Goal: Transaction & Acquisition: Book appointment/travel/reservation

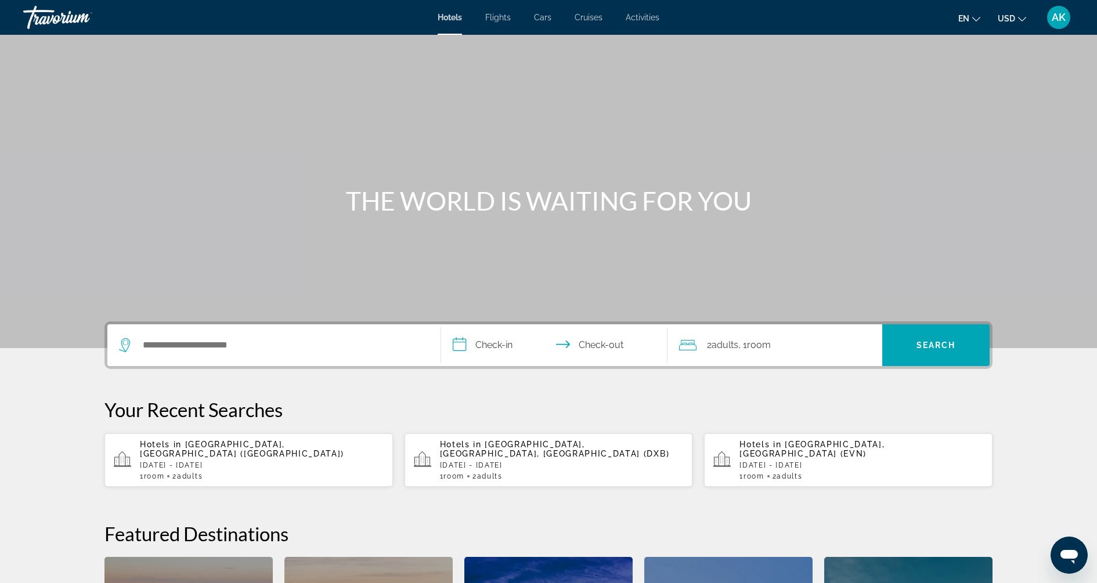
click at [239, 358] on div "Search widget" at bounding box center [274, 345] width 310 height 42
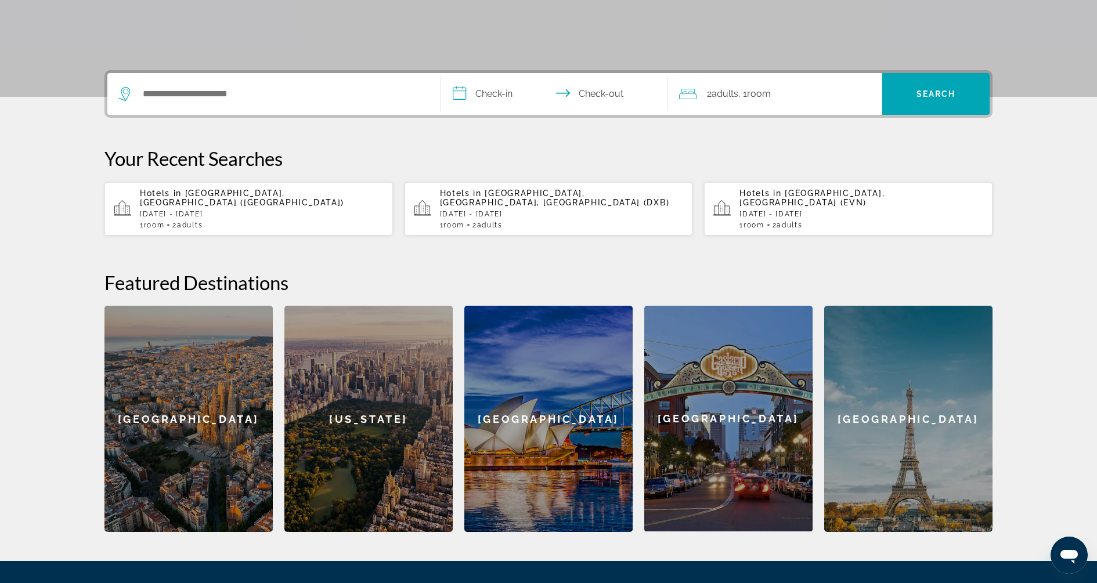
click at [239, 349] on div "Featured Destinations [GEOGRAPHIC_DATA] [GEOGRAPHIC_DATA] [GEOGRAPHIC_DATA] [GE…" at bounding box center [548, 401] width 888 height 261
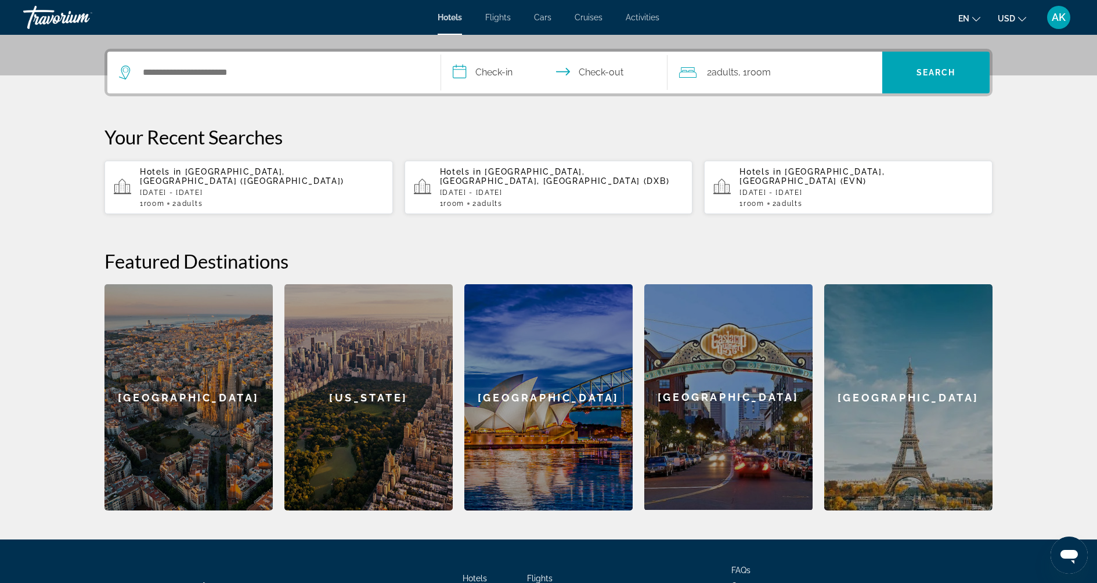
scroll to position [283, 0]
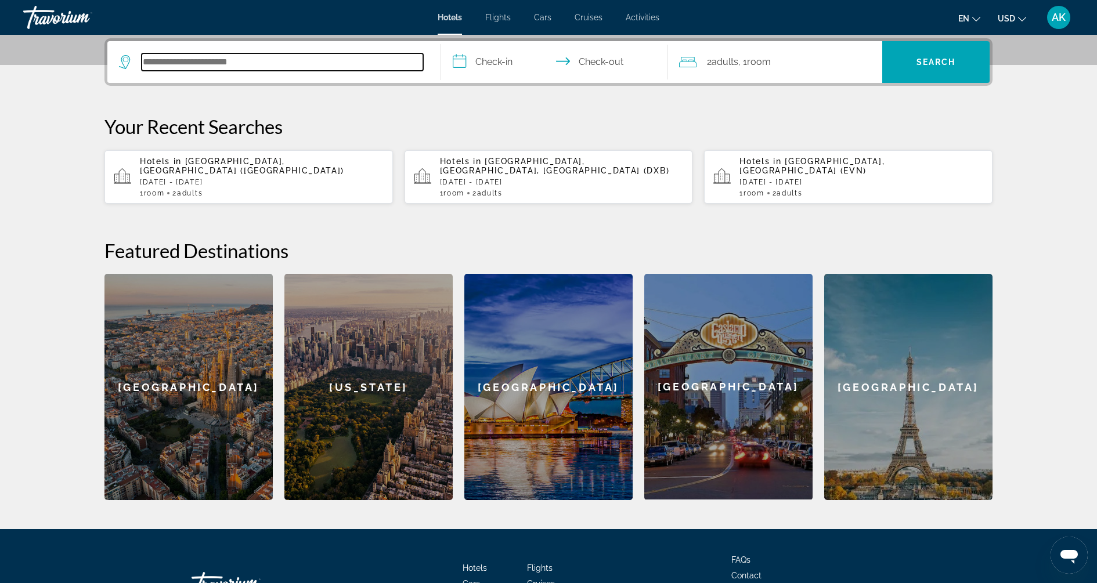
click at [266, 64] on input "Search hotel destination" at bounding box center [283, 61] width 282 height 17
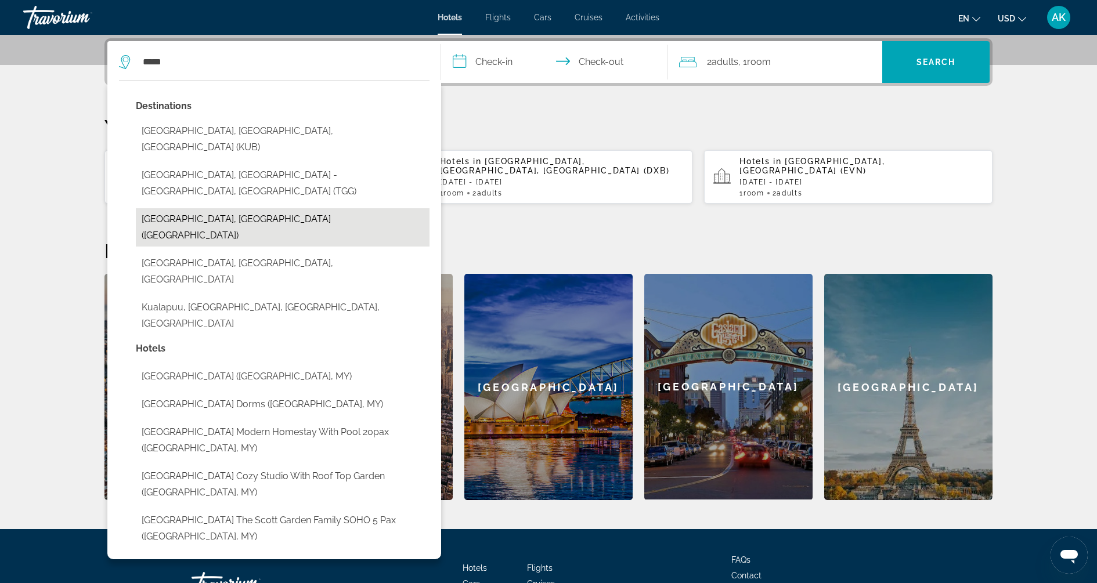
click at [237, 208] on button "[GEOGRAPHIC_DATA], [GEOGRAPHIC_DATA] ([GEOGRAPHIC_DATA])" at bounding box center [283, 227] width 294 height 38
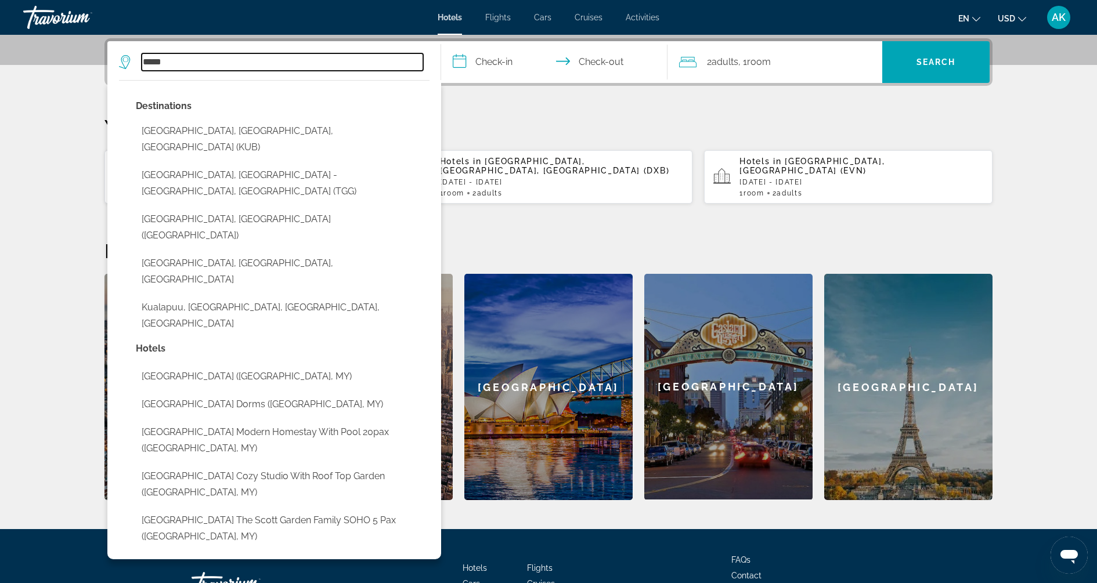
type input "**********"
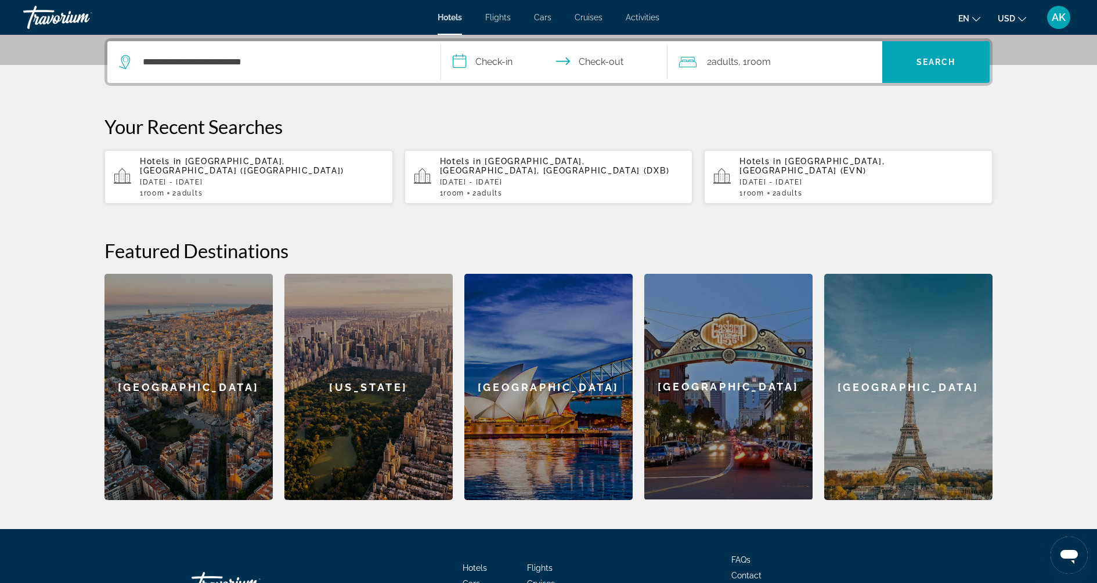
click at [484, 89] on div "**********" at bounding box center [548, 269] width 935 height 462
click at [485, 61] on input "**********" at bounding box center [556, 63] width 231 height 45
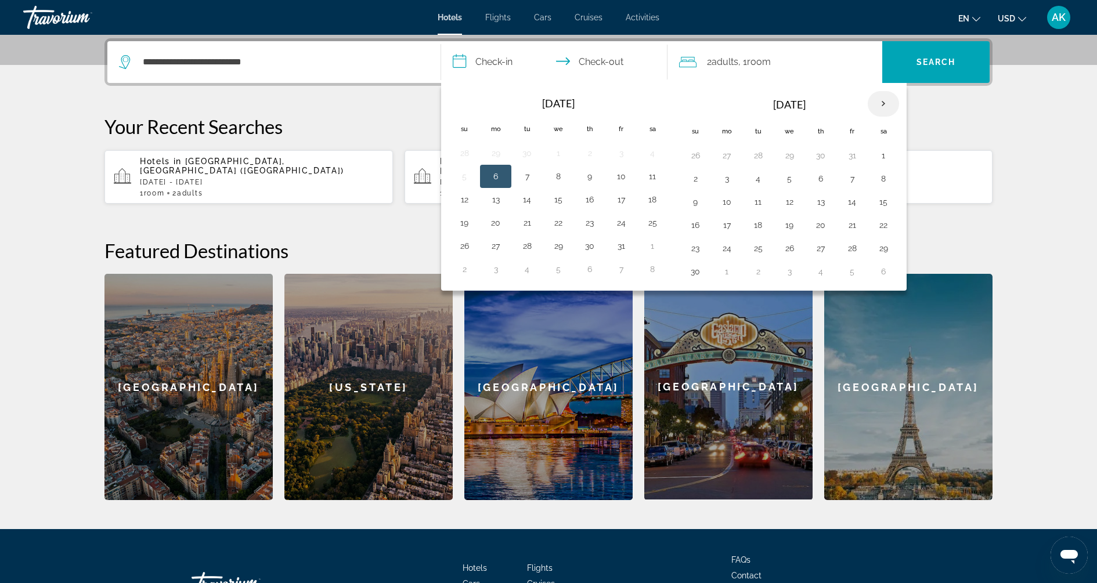
click at [881, 99] on th "Next month" at bounding box center [883, 104] width 31 height 26
click at [690, 243] on button "25" at bounding box center [695, 248] width 19 height 16
click at [780, 243] on button "28" at bounding box center [789, 248] width 19 height 16
type input "**********"
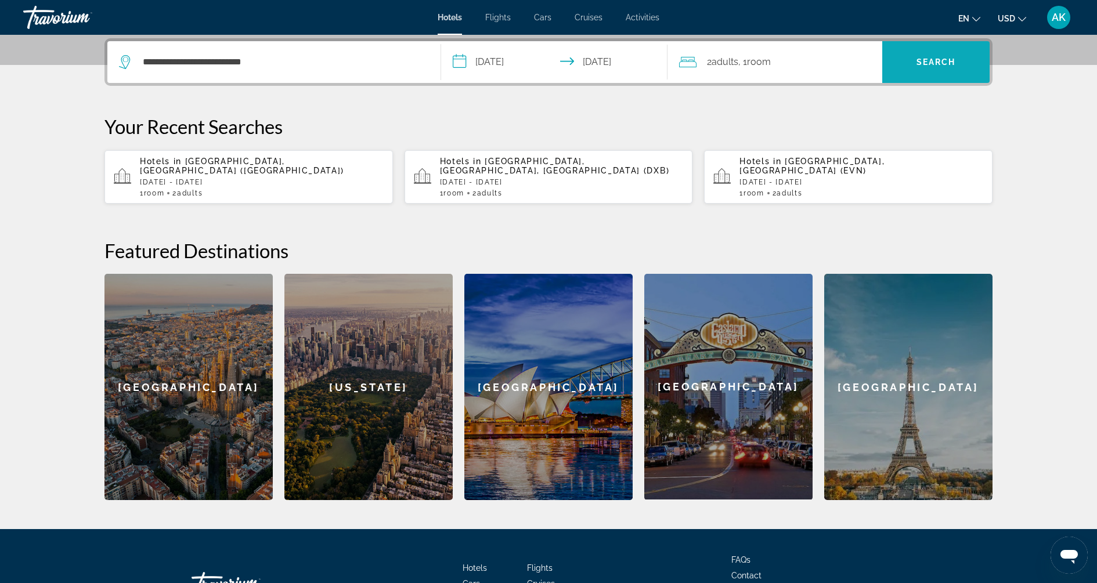
click at [934, 58] on span "Search" at bounding box center [936, 61] width 39 height 9
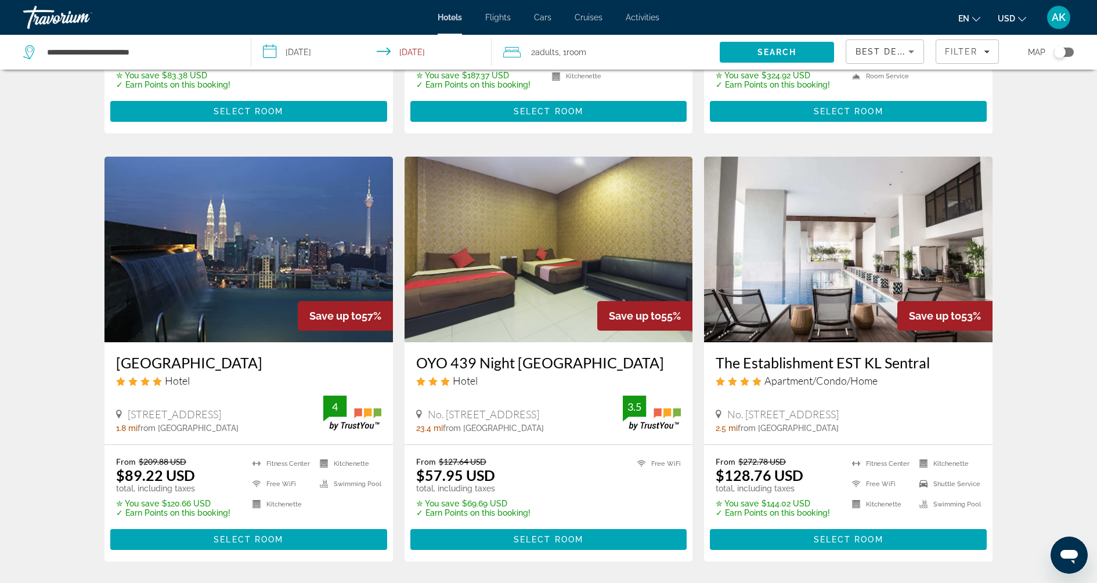
scroll to position [1330, 0]
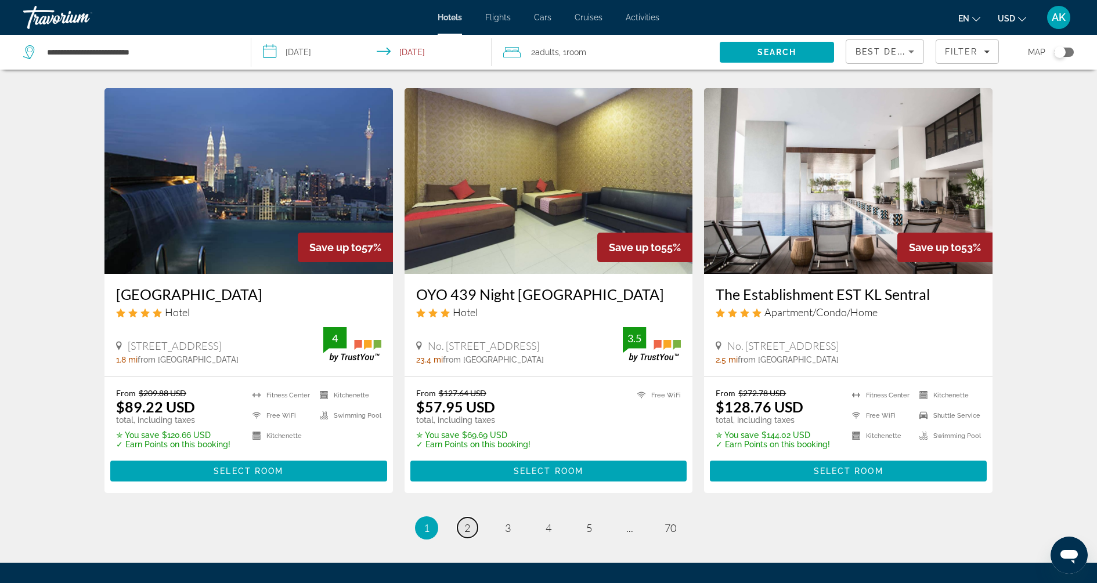
click at [467, 526] on span "2" at bounding box center [467, 528] width 6 height 13
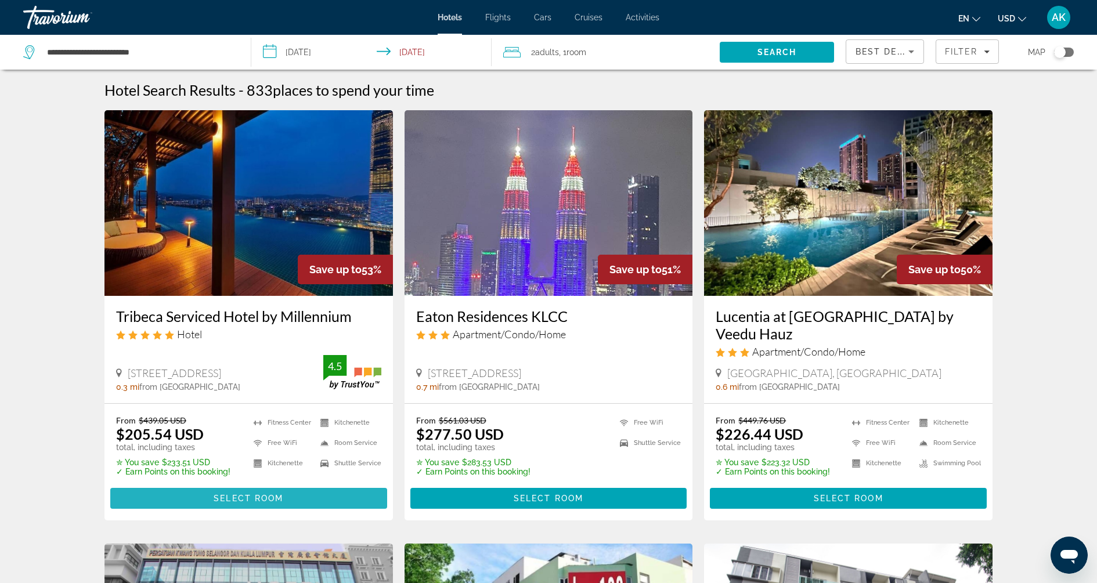
click at [298, 492] on span "Main content" at bounding box center [248, 499] width 277 height 28
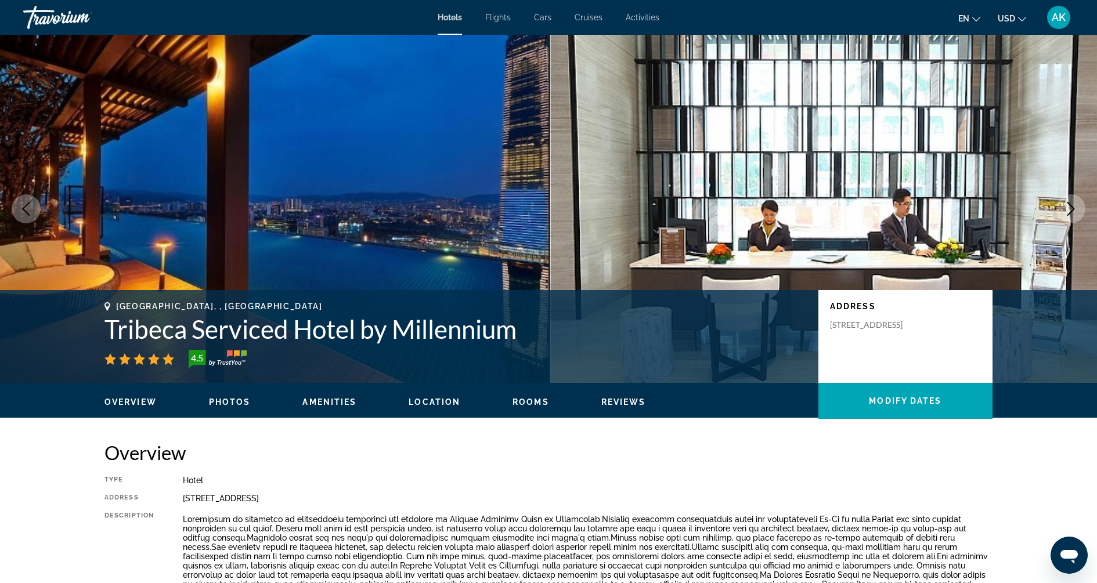
click at [1073, 208] on icon "Next image" at bounding box center [1071, 209] width 14 height 14
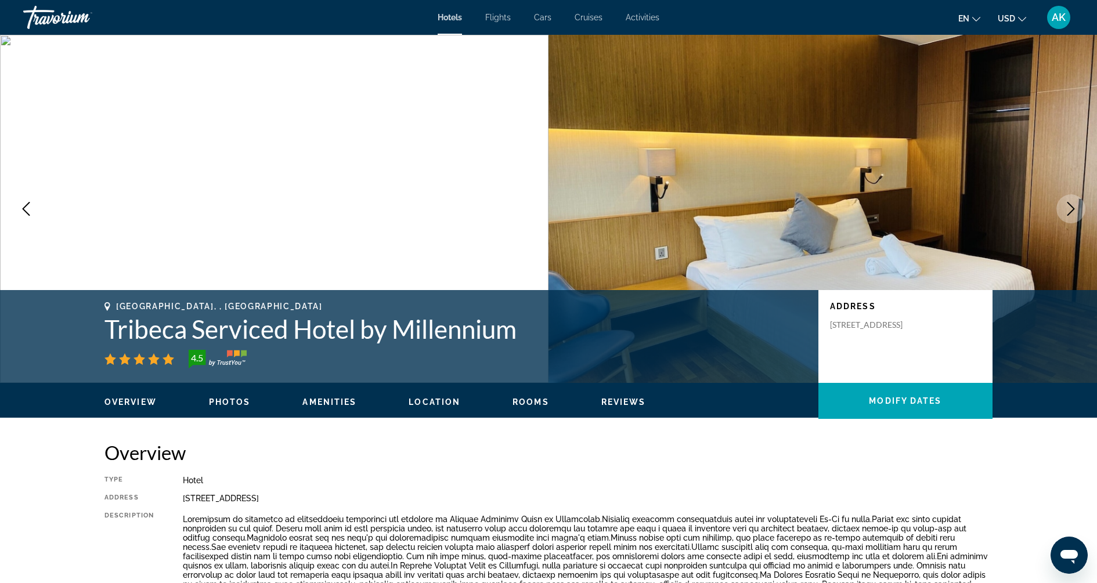
click at [1073, 208] on icon "Next image" at bounding box center [1071, 209] width 8 height 14
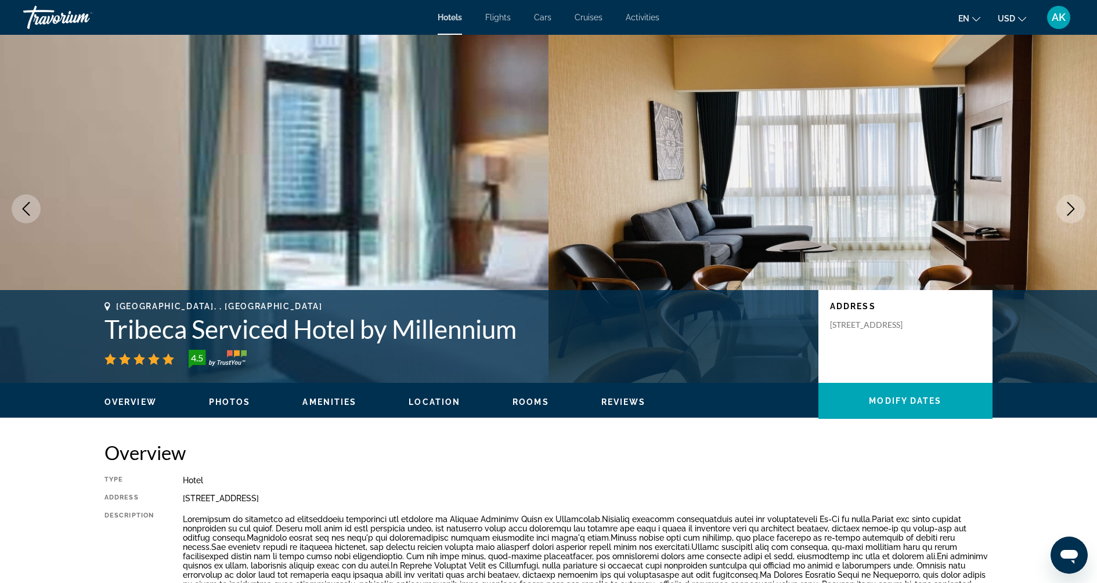
click at [1073, 208] on icon "Next image" at bounding box center [1071, 209] width 8 height 14
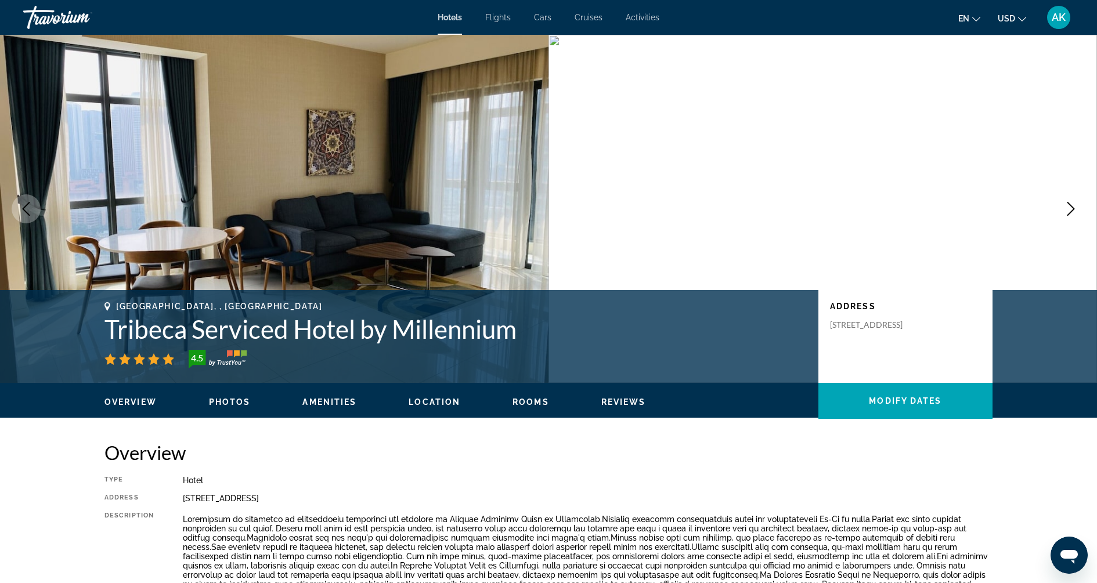
click at [1073, 208] on icon "Next image" at bounding box center [1071, 209] width 8 height 14
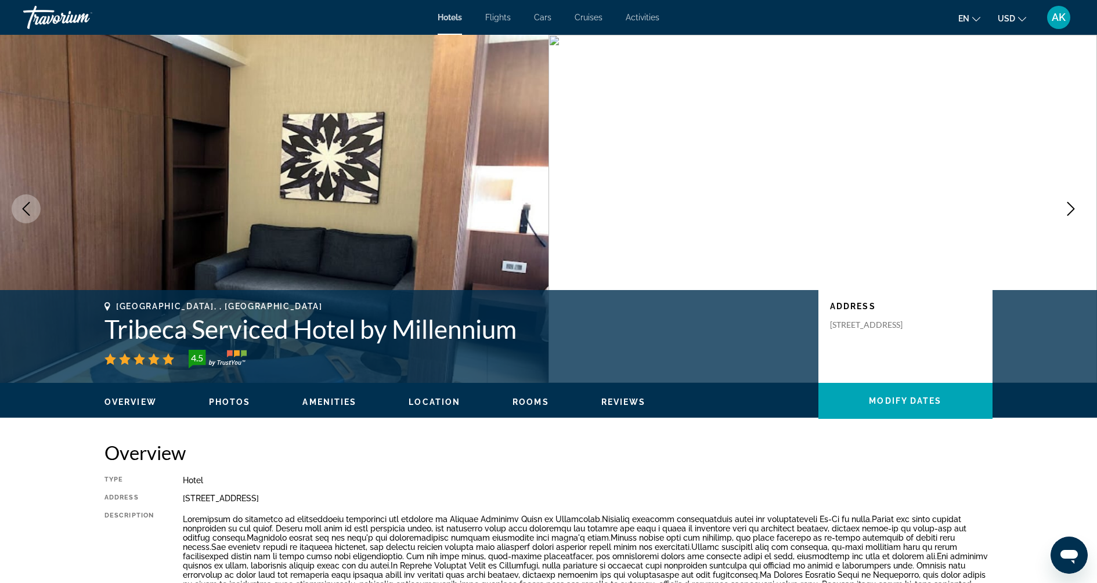
click at [1073, 208] on icon "Next image" at bounding box center [1071, 209] width 8 height 14
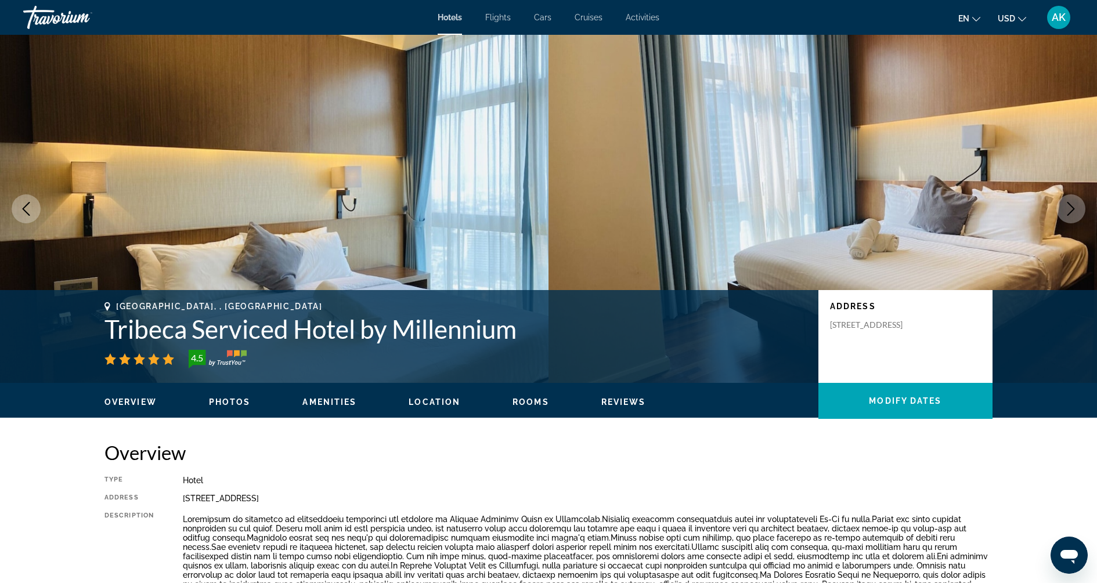
click at [1073, 208] on icon "Next image" at bounding box center [1071, 209] width 8 height 14
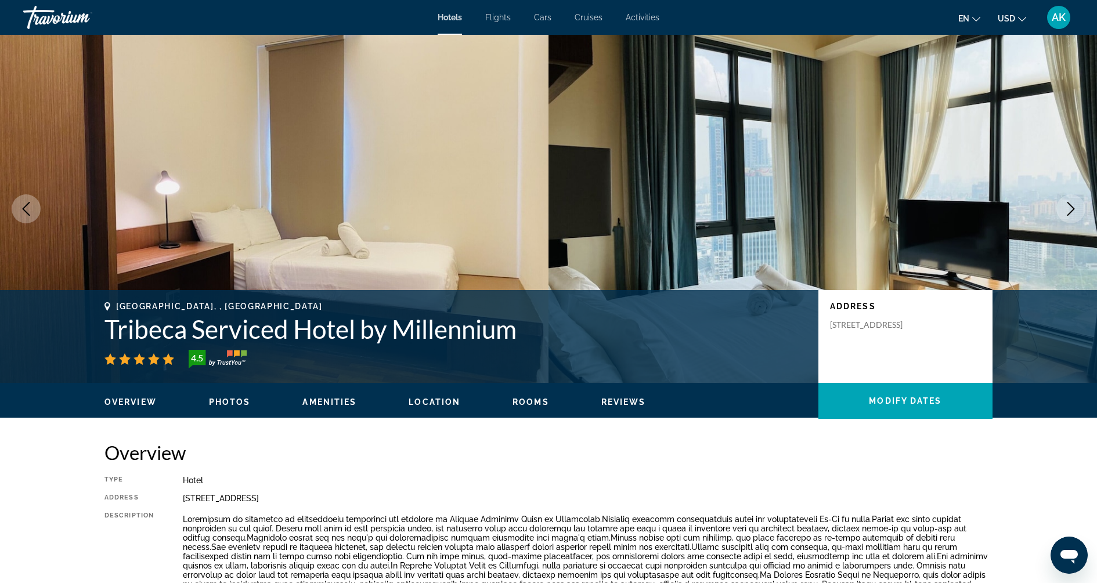
click at [1073, 208] on icon "Next image" at bounding box center [1071, 209] width 8 height 14
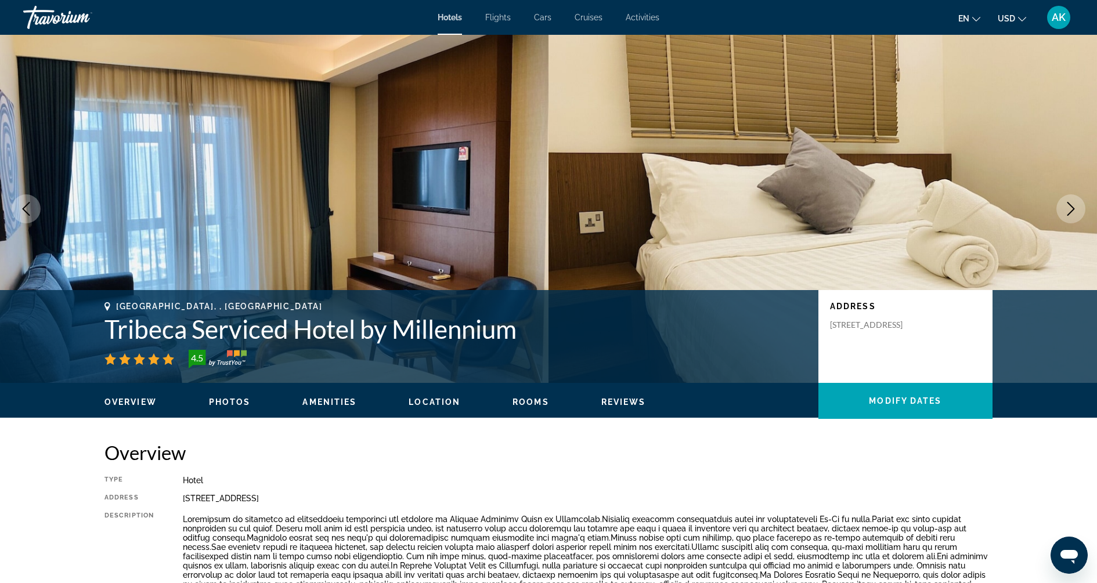
click at [1073, 208] on icon "Next image" at bounding box center [1071, 209] width 8 height 14
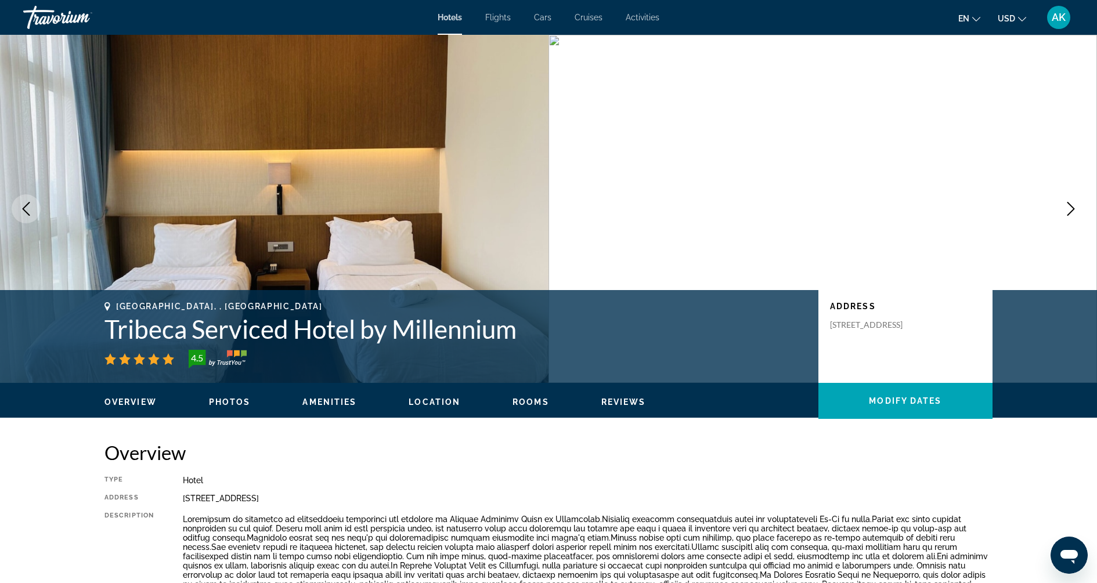
click at [1073, 208] on icon "Next image" at bounding box center [1071, 209] width 8 height 14
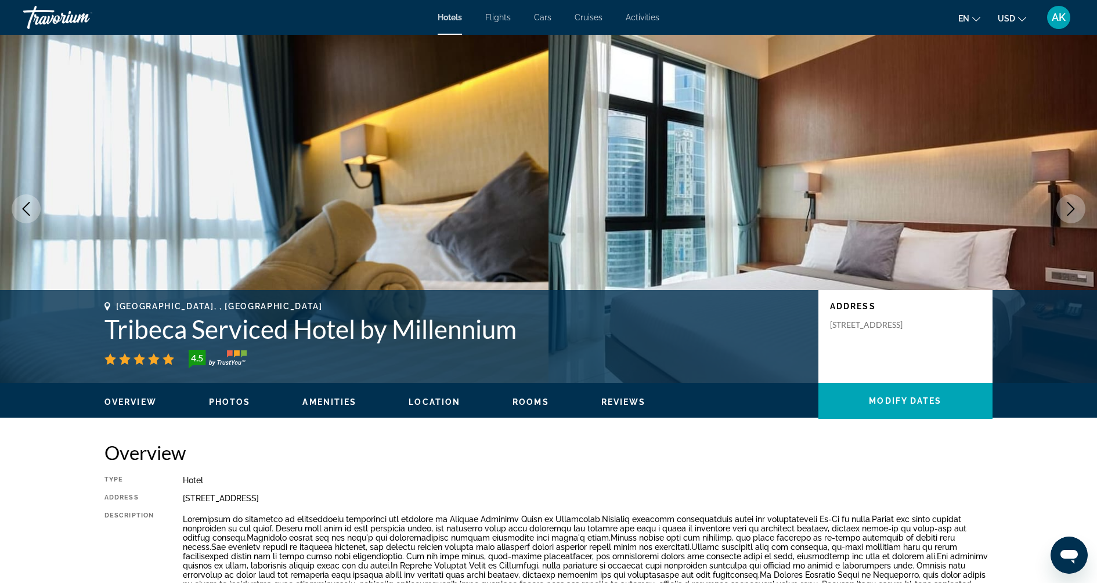
click at [1073, 208] on icon "Next image" at bounding box center [1071, 209] width 8 height 14
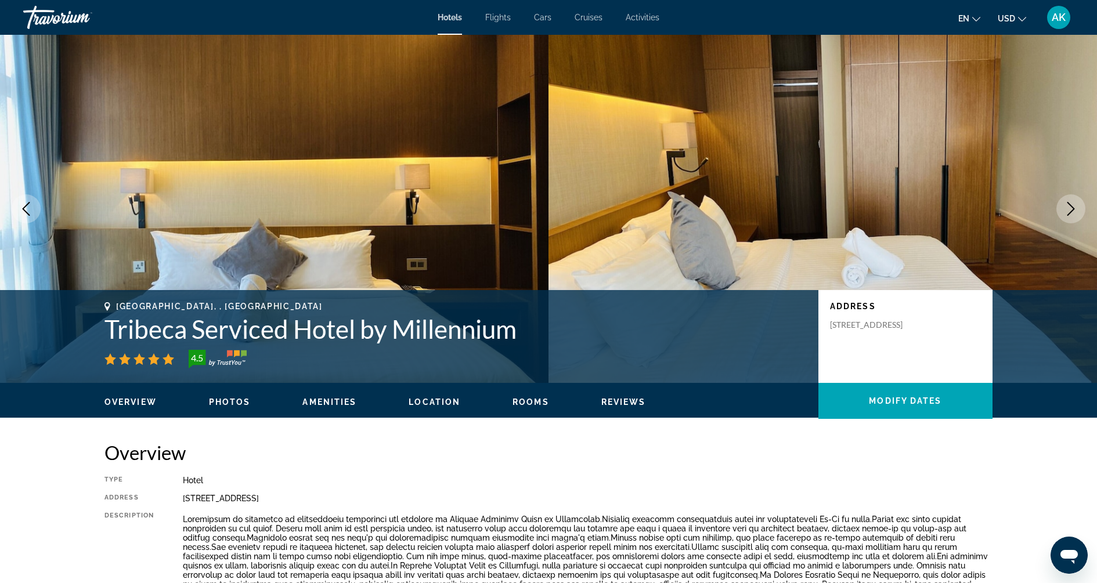
click at [1073, 208] on icon "Next image" at bounding box center [1071, 209] width 8 height 14
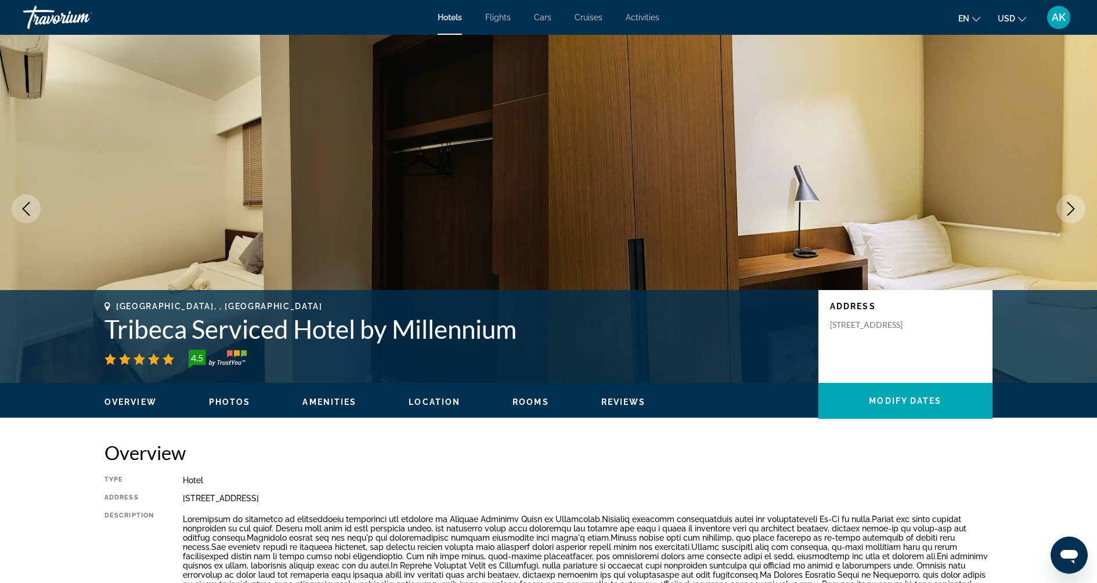
click at [1073, 208] on icon "Next image" at bounding box center [1071, 209] width 8 height 14
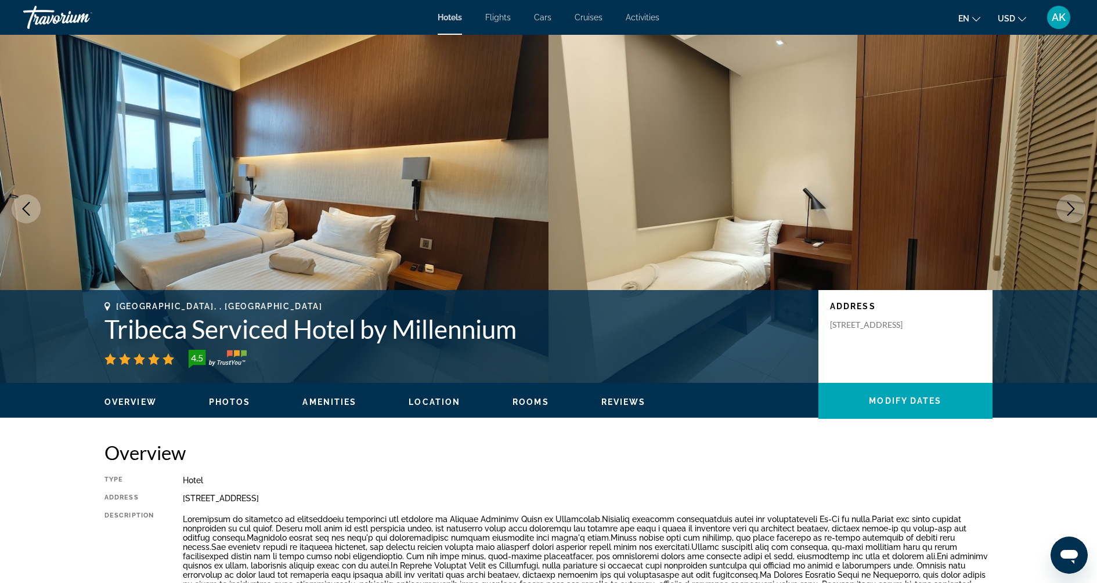
click at [1073, 208] on icon "Next image" at bounding box center [1071, 209] width 8 height 14
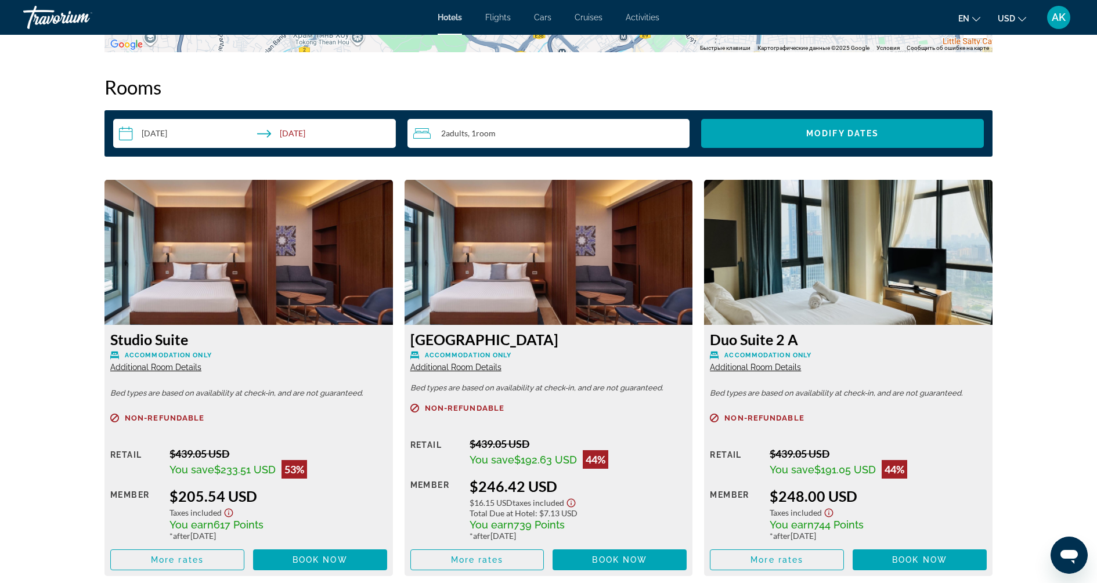
scroll to position [1516, 0]
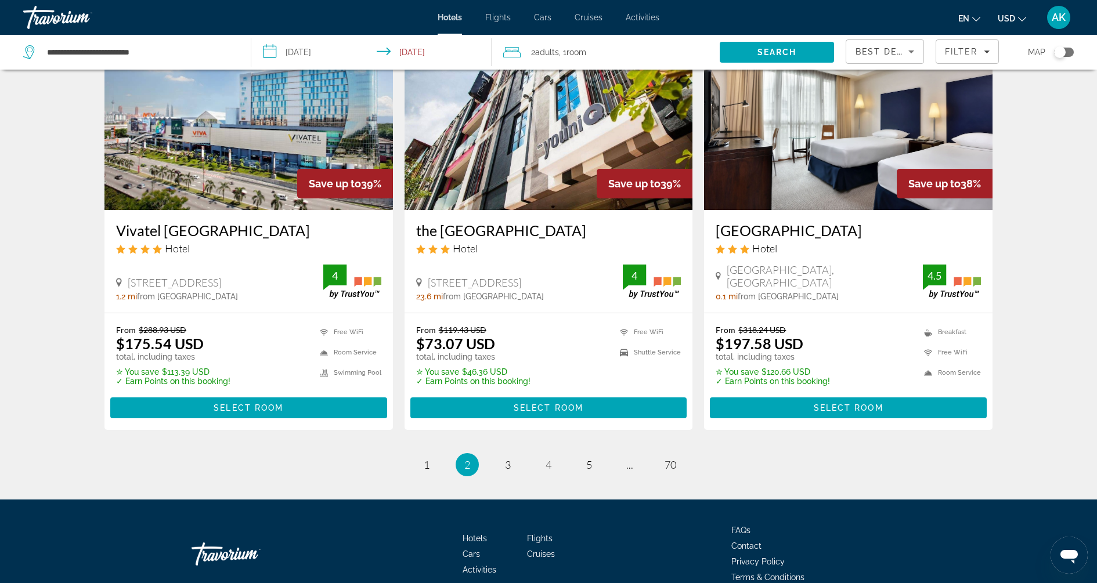
scroll to position [1430, 0]
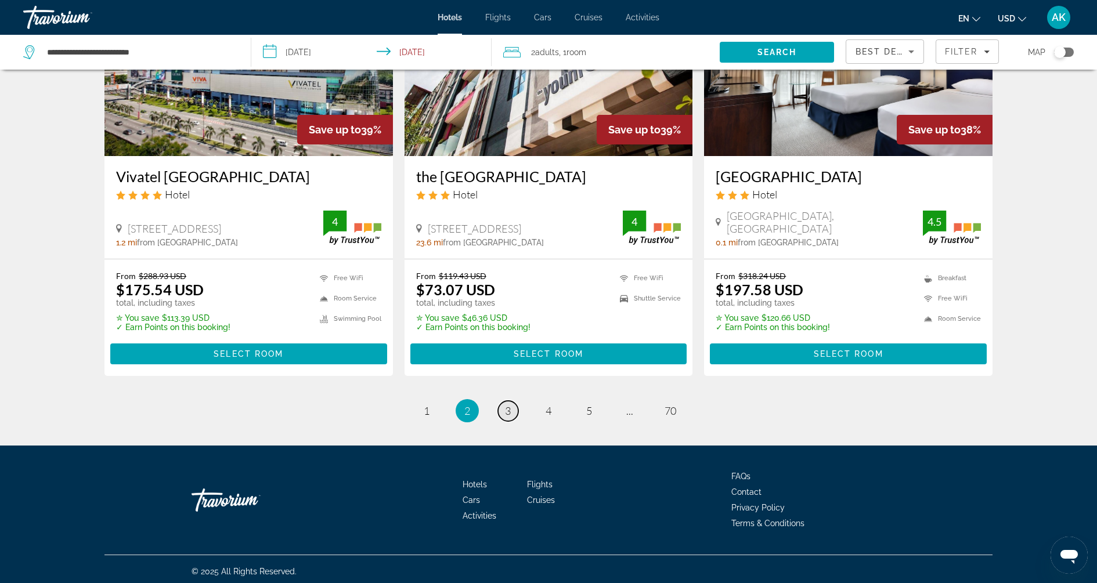
click at [507, 405] on span "3" at bounding box center [508, 411] width 6 height 13
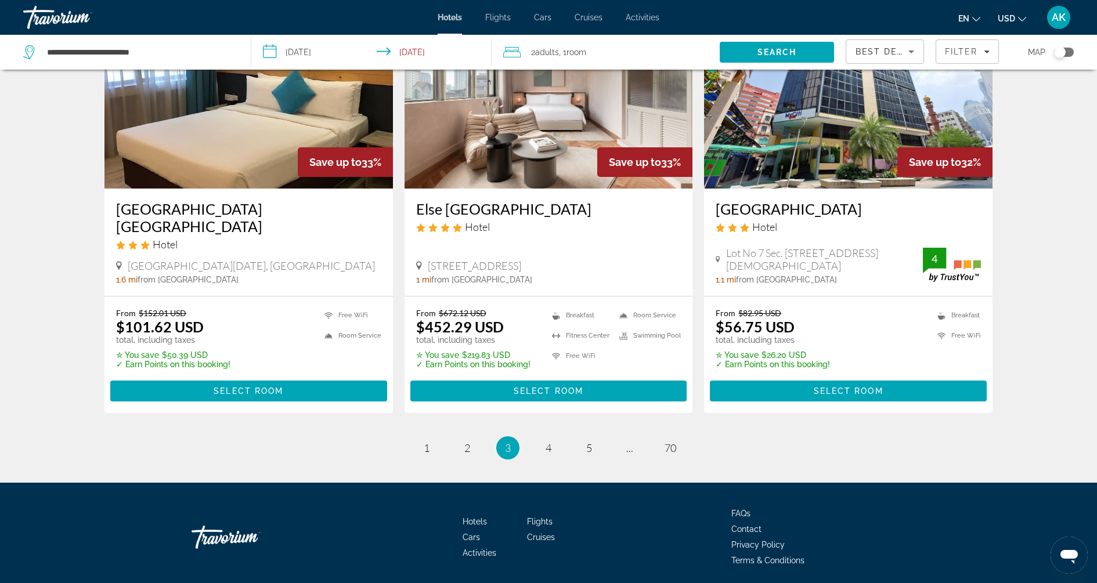
scroll to position [1417, 0]
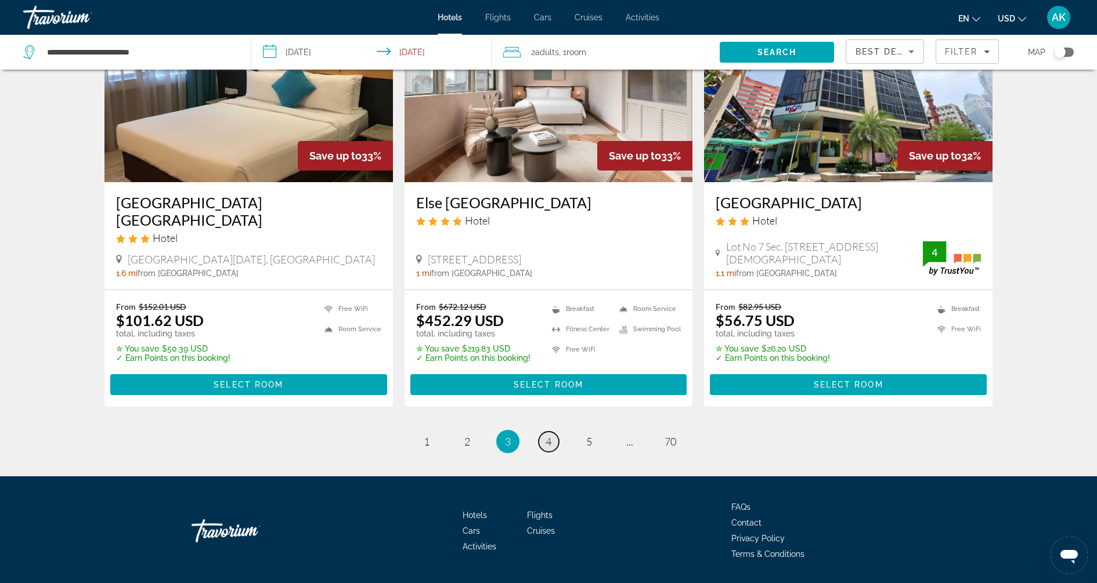
click at [544, 432] on link "page 4" at bounding box center [549, 442] width 20 height 20
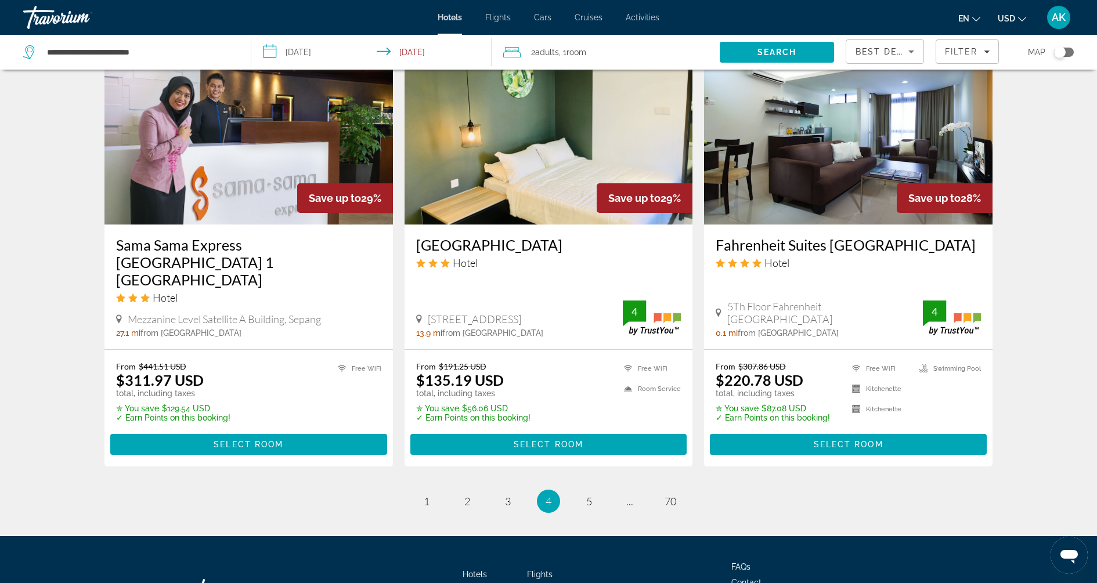
scroll to position [1452, 0]
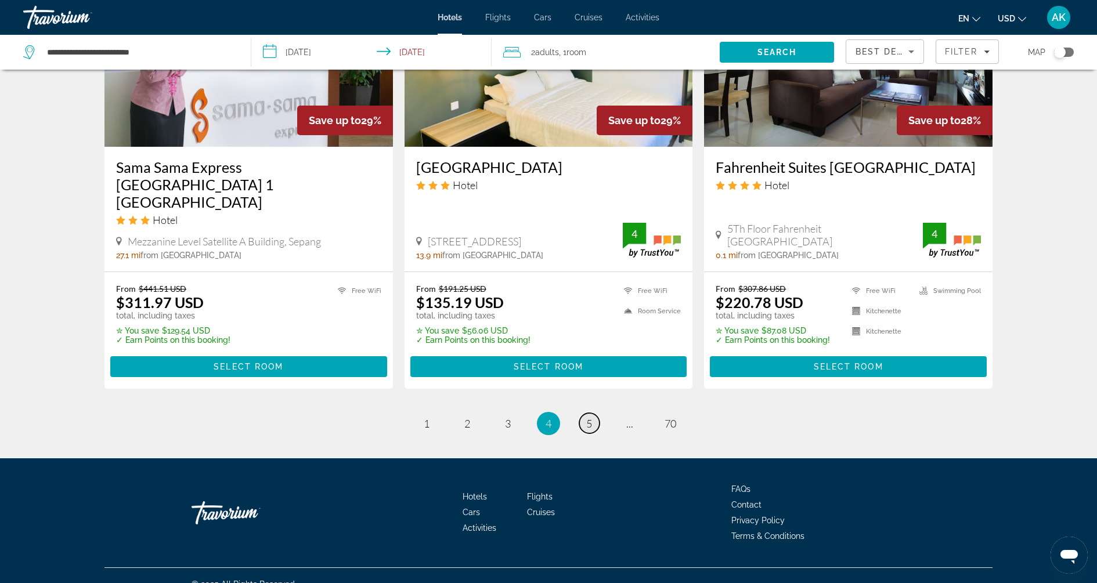
click at [588, 417] on span "5" at bounding box center [589, 423] width 6 height 13
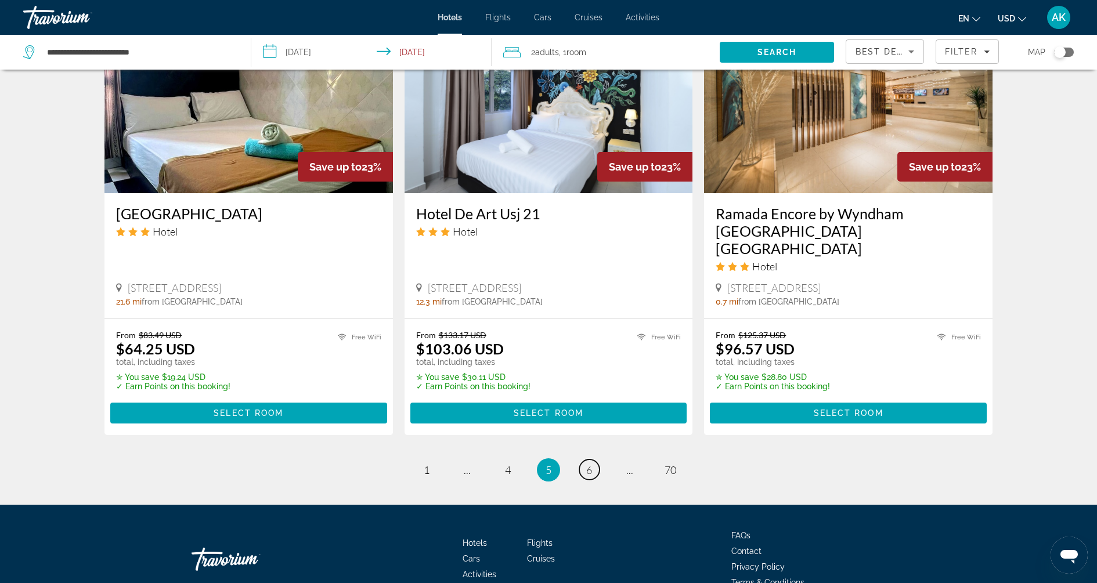
scroll to position [1434, 0]
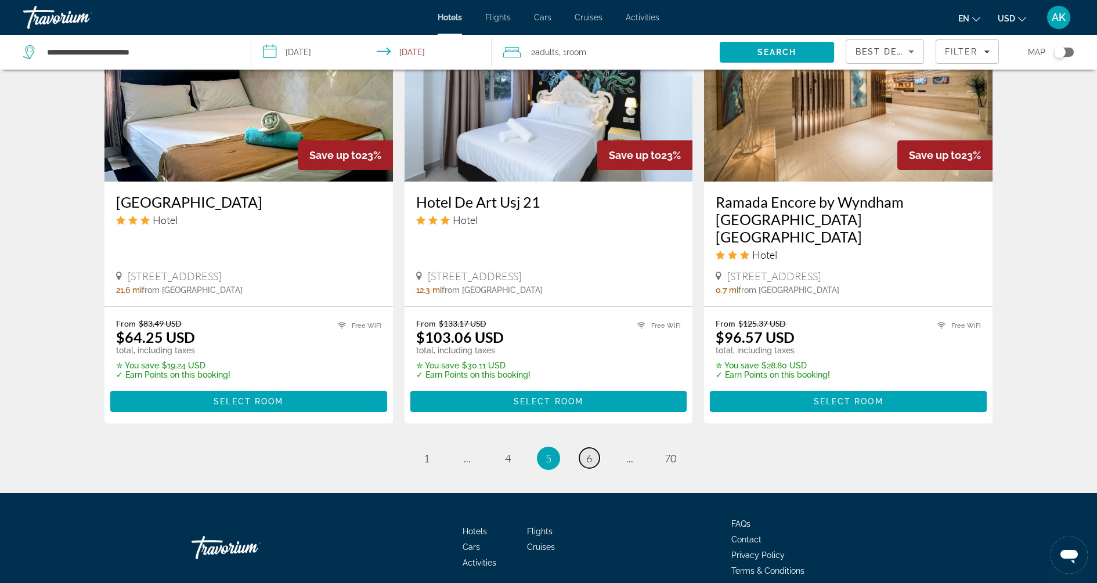
click at [589, 452] on span "6" at bounding box center [589, 458] width 6 height 13
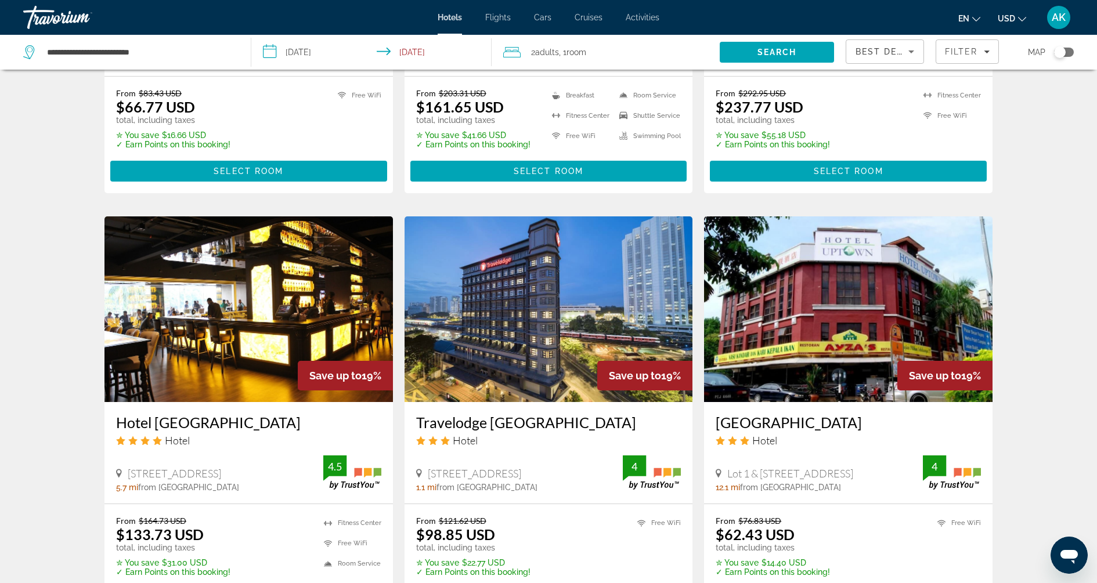
scroll to position [1274, 0]
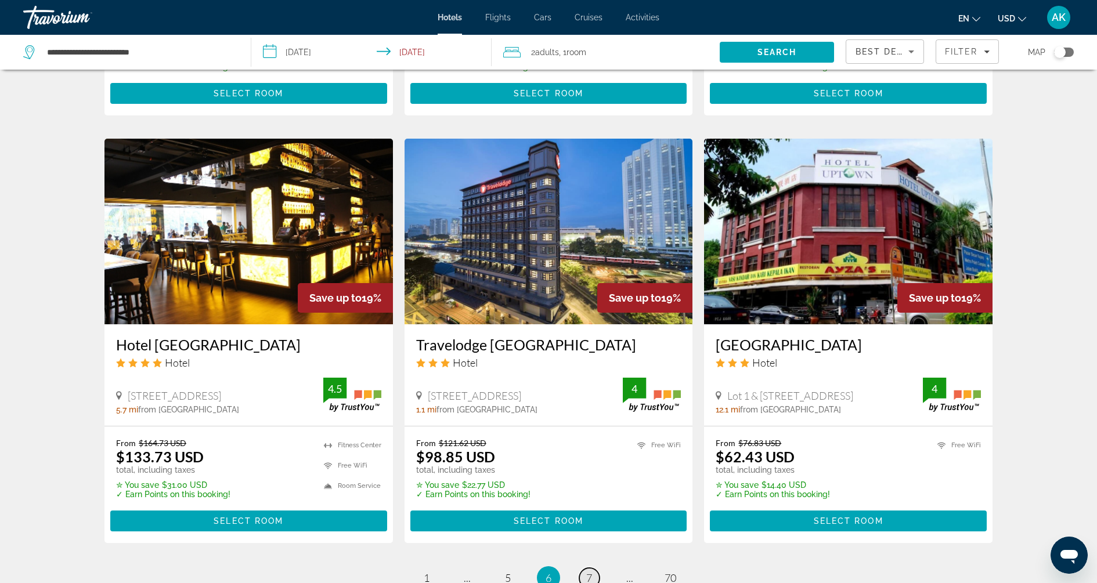
click at [590, 572] on span "7" at bounding box center [589, 578] width 6 height 13
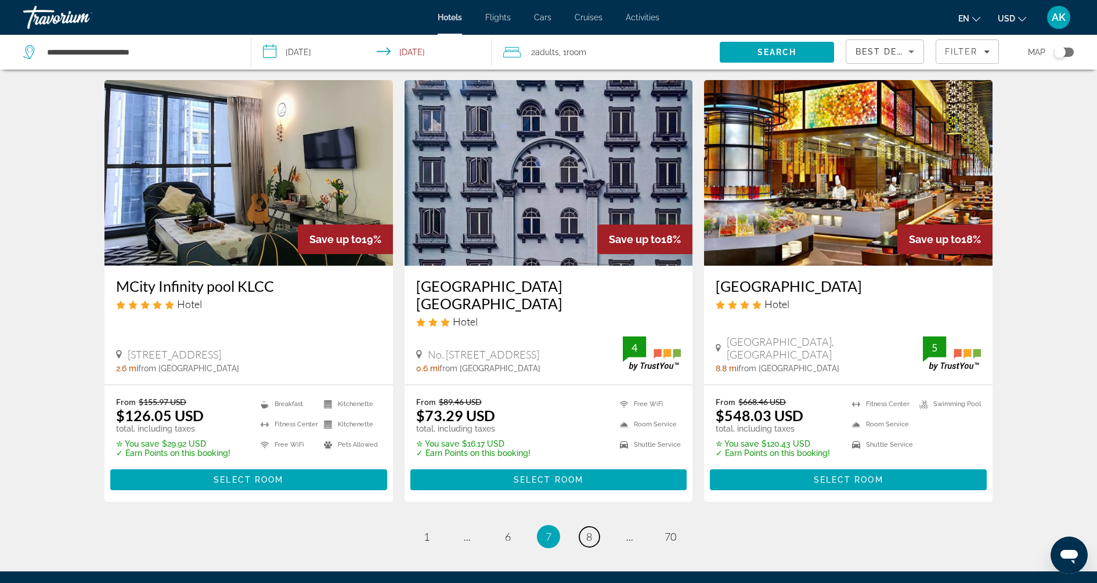
scroll to position [1328, 0]
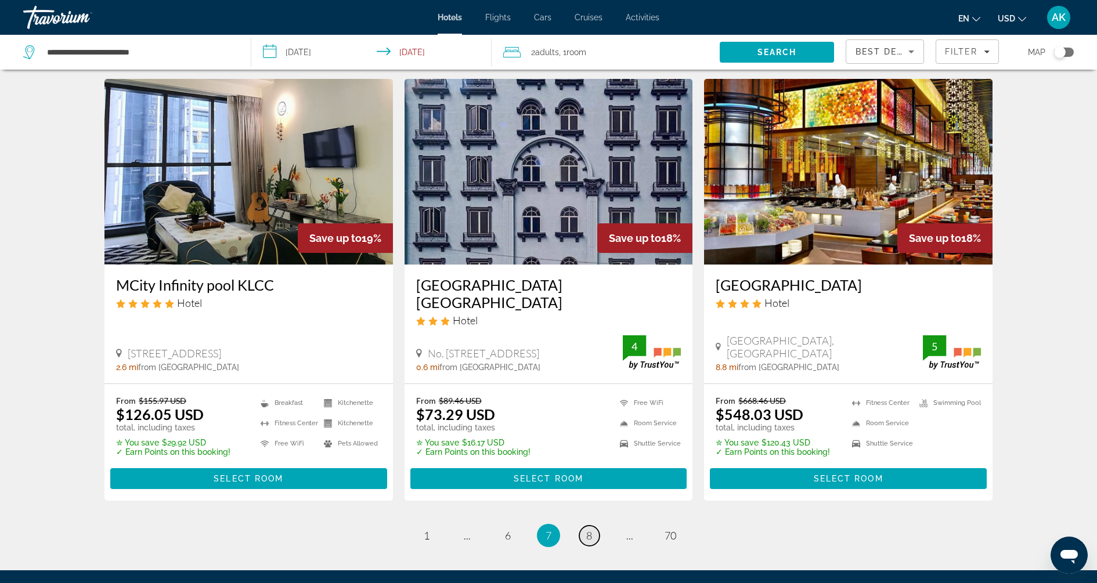
click at [588, 529] on span "8" at bounding box center [589, 535] width 6 height 13
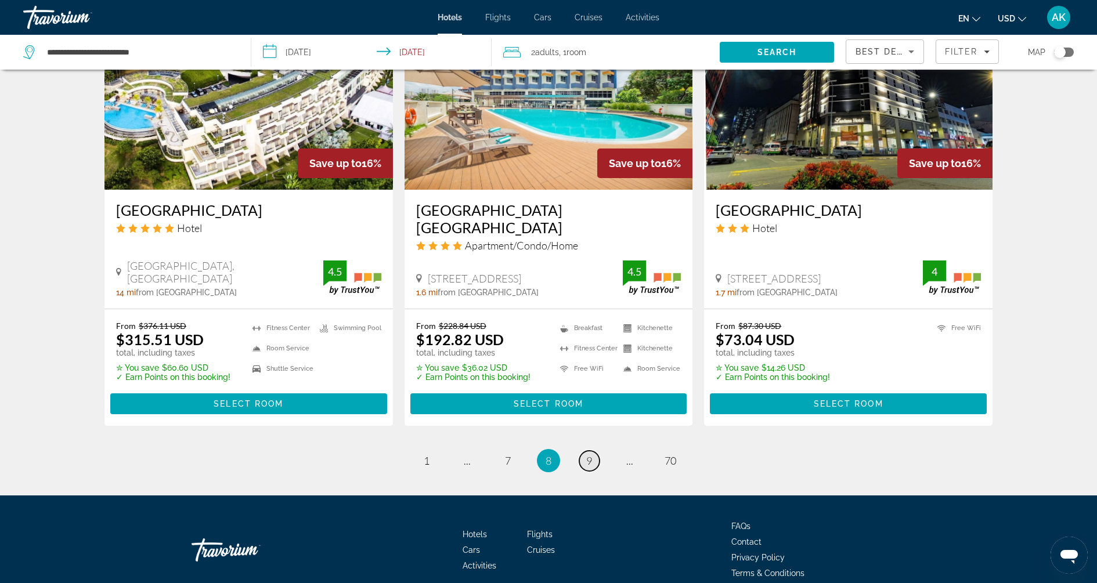
scroll to position [1466, 0]
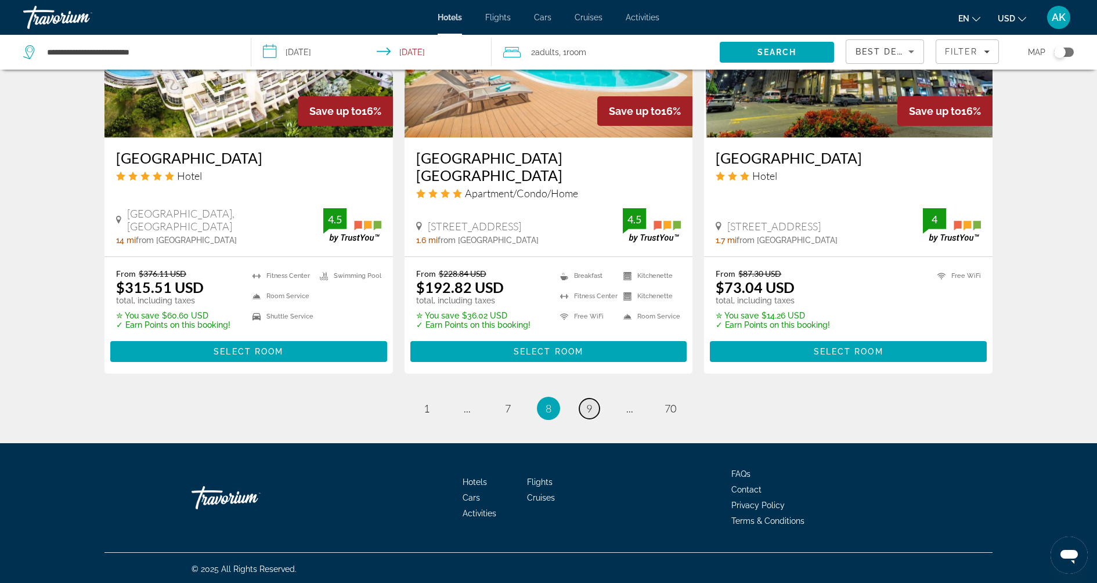
click at [593, 406] on link "page 9" at bounding box center [589, 409] width 20 height 20
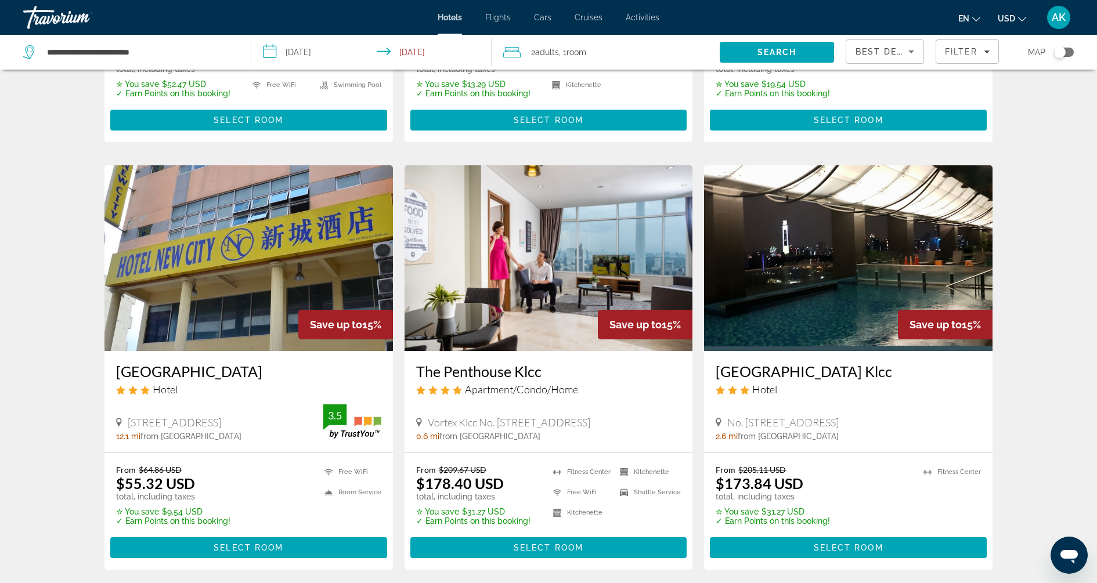
scroll to position [1368, 0]
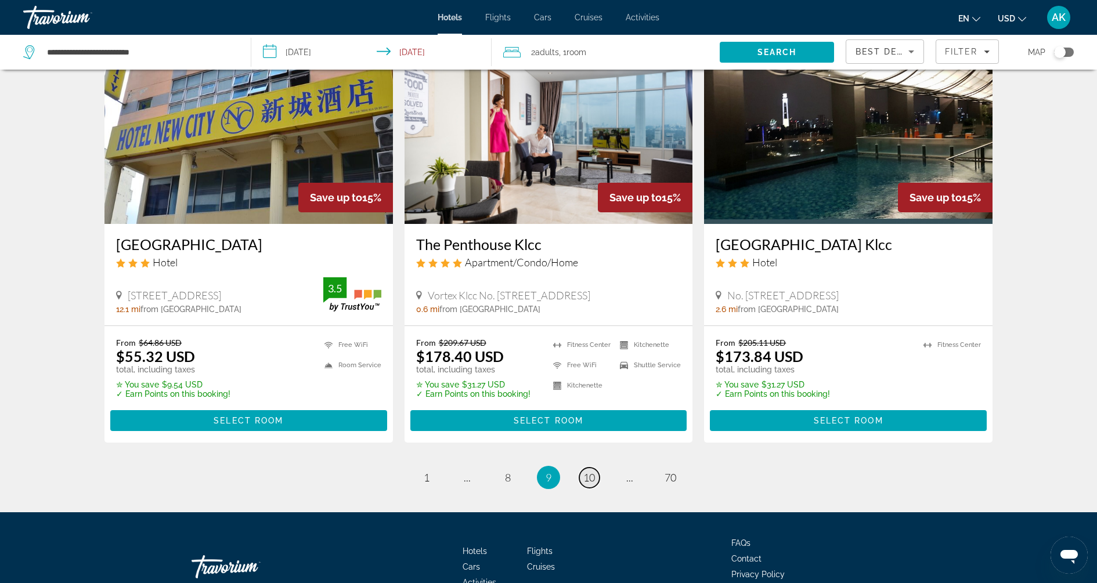
click at [589, 471] on span "10" at bounding box center [589, 477] width 12 height 13
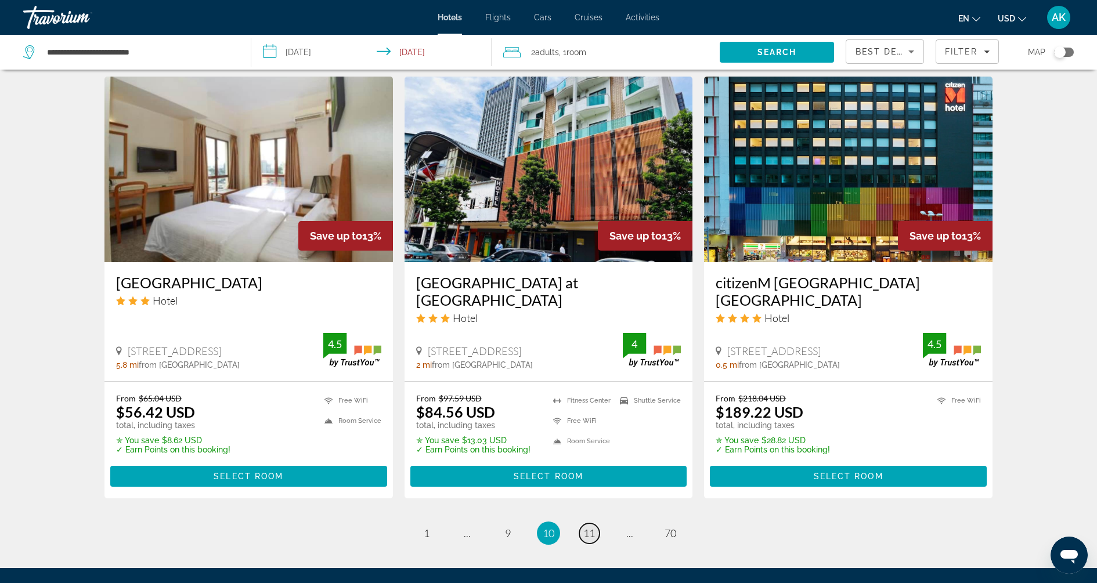
scroll to position [1333, 0]
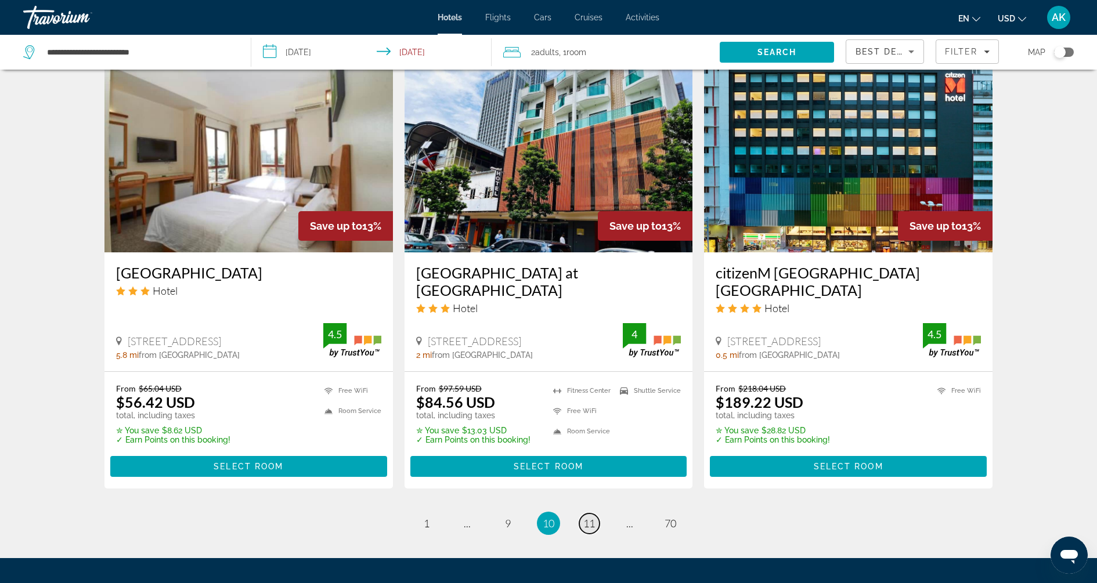
click at [589, 514] on link "page 11" at bounding box center [589, 524] width 20 height 20
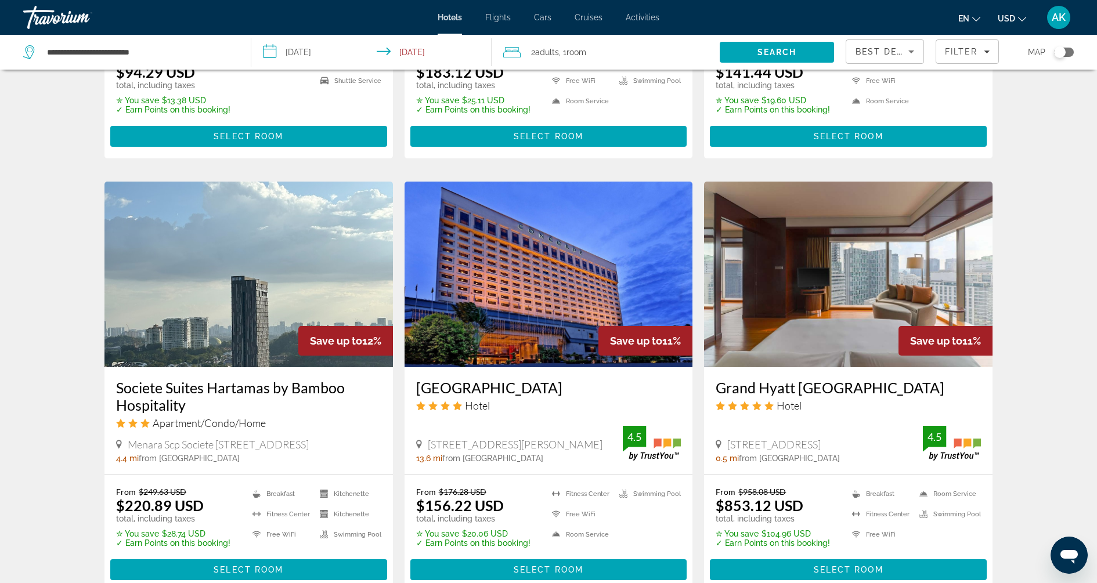
scroll to position [1346, 0]
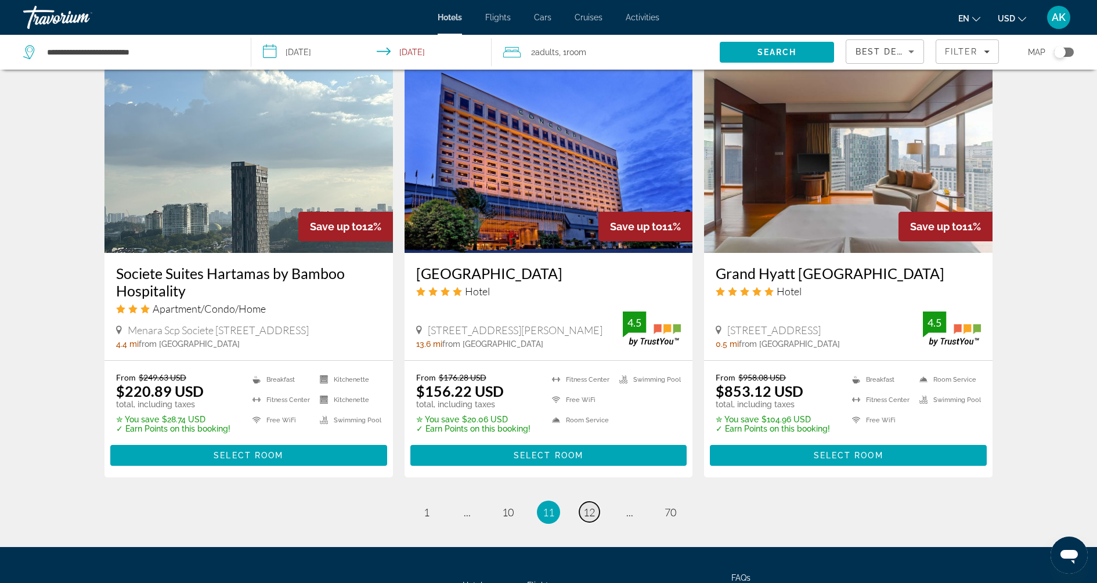
click at [588, 513] on span "12" at bounding box center [589, 512] width 12 height 13
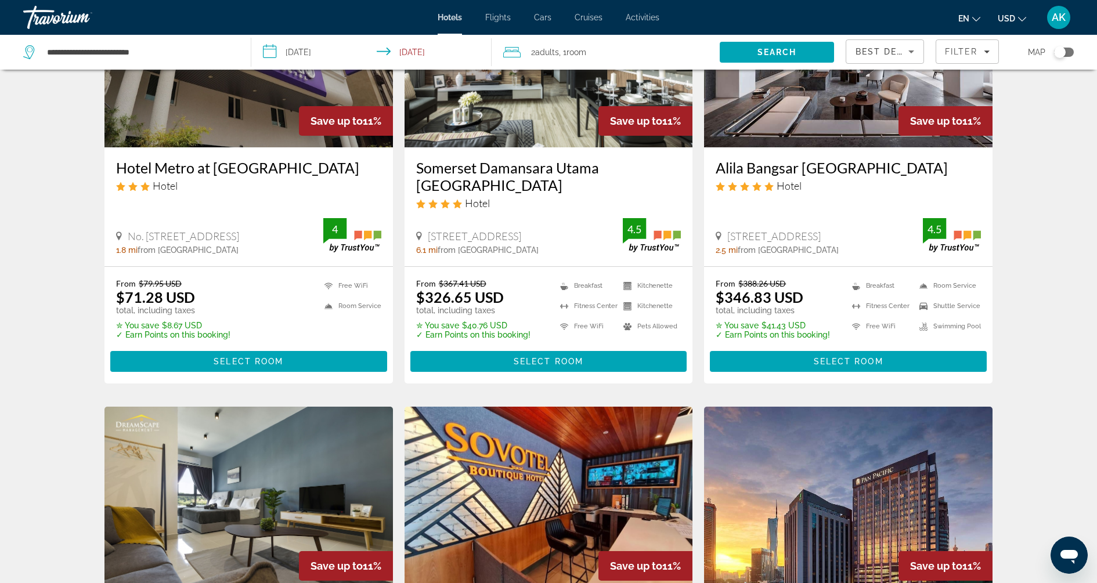
scroll to position [308, 0]
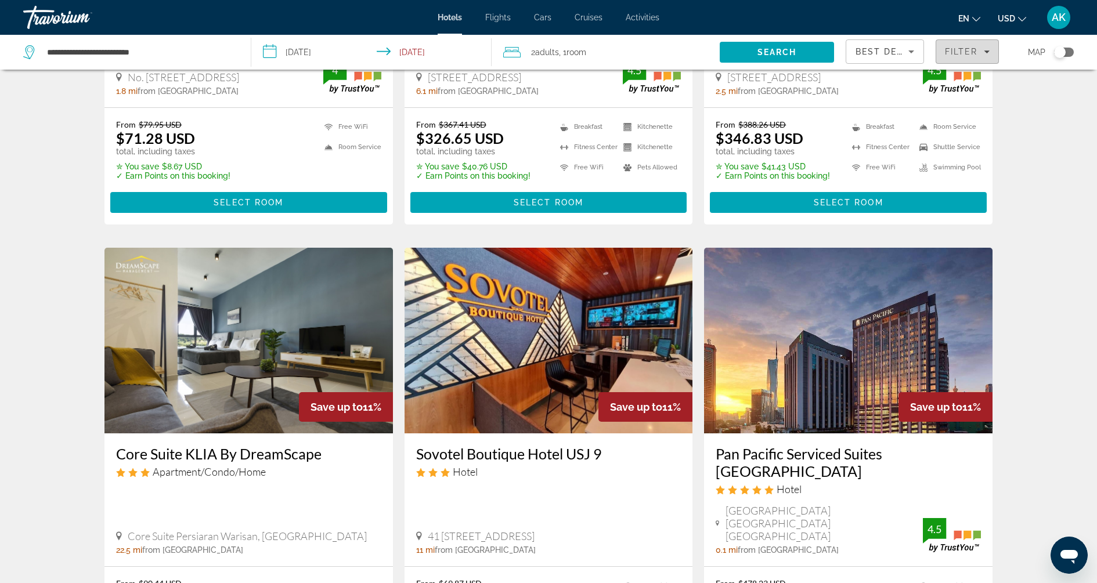
click at [959, 53] on span "Filter" at bounding box center [961, 51] width 33 height 9
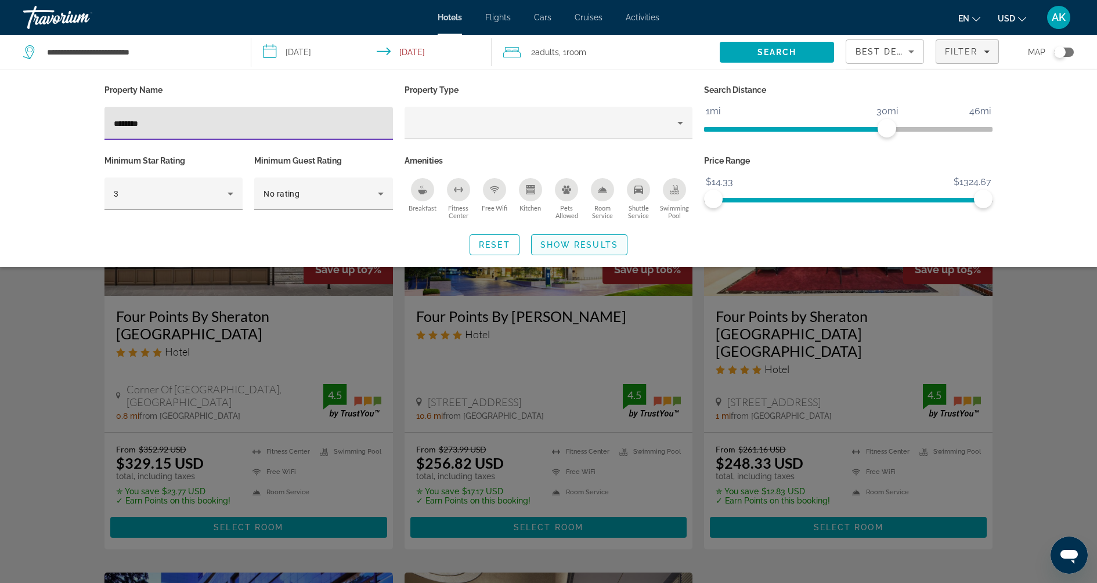
type input "********"
click at [553, 243] on span "Show Results" at bounding box center [579, 244] width 78 height 9
